Goal: Check status

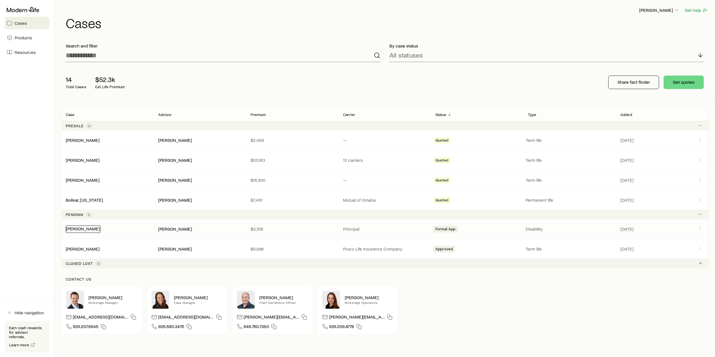
click at [84, 228] on link "[PERSON_NAME]" at bounding box center [83, 228] width 34 height 5
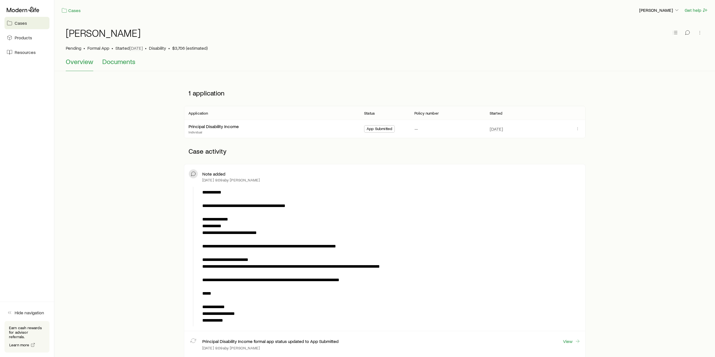
click at [111, 63] on span "Documents" at bounding box center [118, 62] width 33 height 8
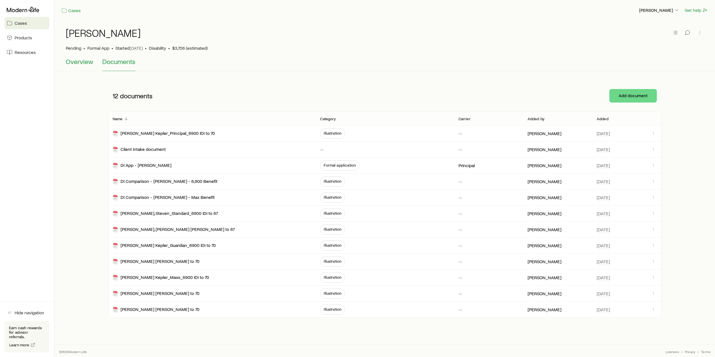
click at [86, 64] on span "Overview" at bounding box center [80, 62] width 28 height 8
